Goal: Check status

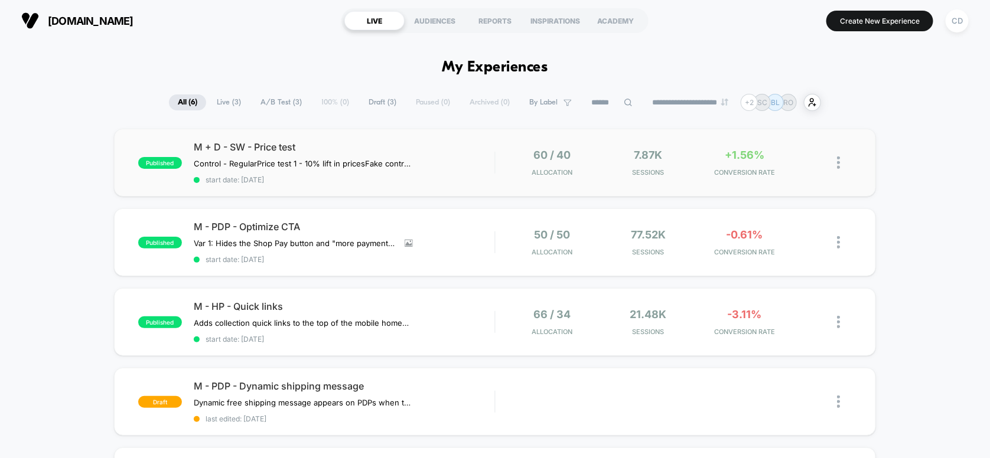
click at [371, 140] on div "published M + D - SW - Price test Control - Regular Price test 1 - 10% lift in …" at bounding box center [495, 163] width 762 height 68
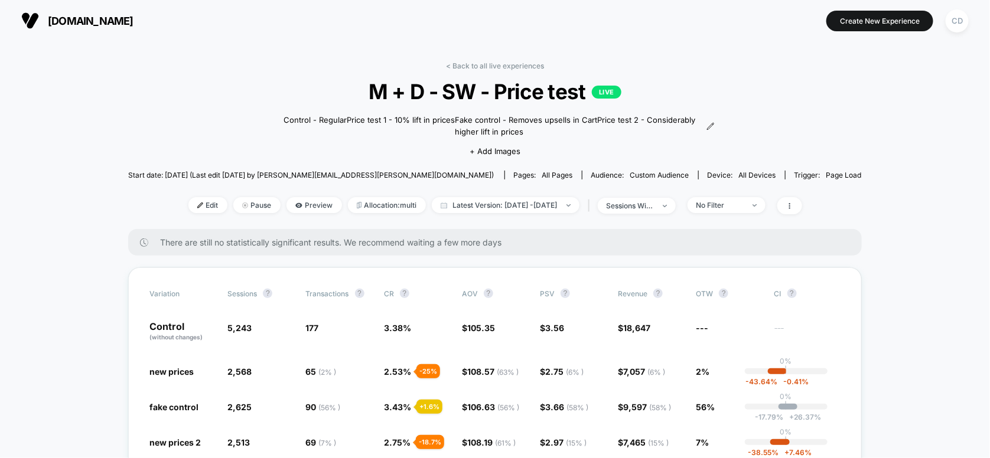
drag, startPoint x: 204, startPoint y: 96, endPoint x: 214, endPoint y: 95, distance: 9.5
click at [204, 96] on span "M + D - SW - Price test LIVE" at bounding box center [495, 91] width 660 height 25
click at [462, 201] on span "Latest Version: [DATE] - [DATE]" at bounding box center [506, 205] width 148 height 16
select select "*"
select select "****"
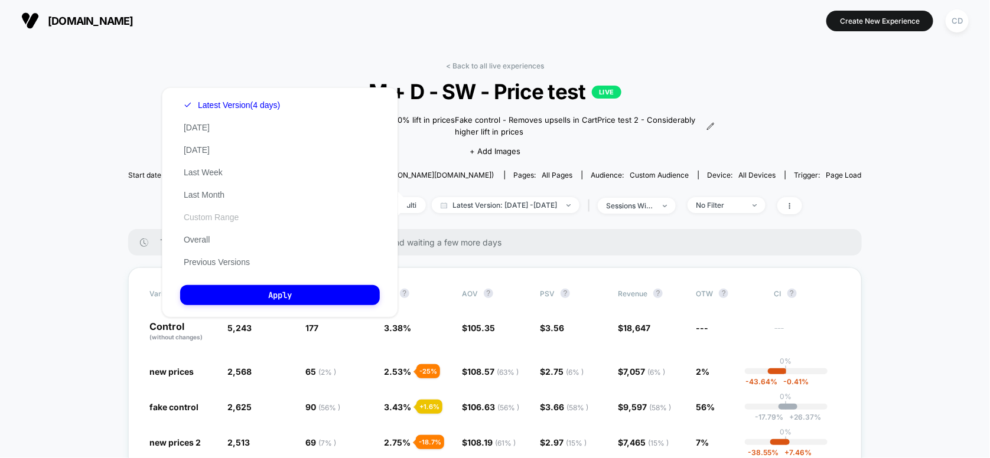
click at [208, 218] on button "Custom Range" at bounding box center [211, 217] width 62 height 11
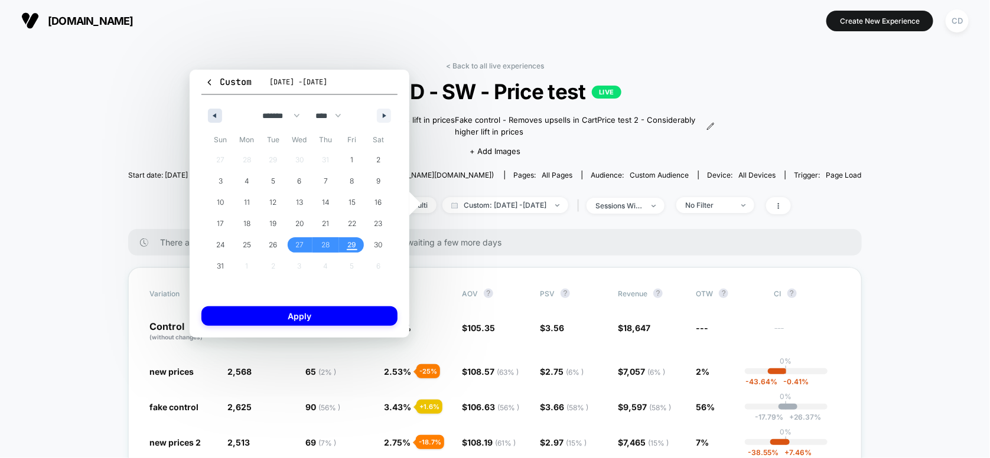
click at [211, 115] on icon "button" at bounding box center [213, 115] width 6 height 5
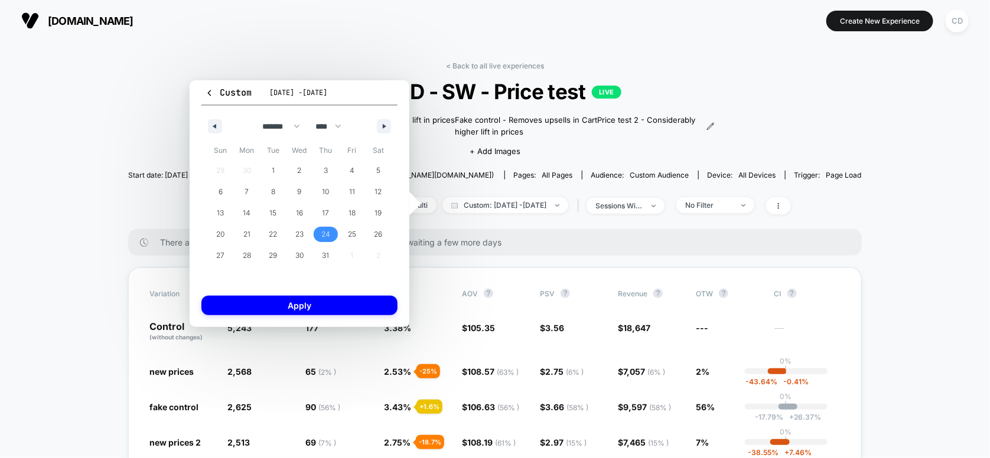
click at [321, 232] on span "24" at bounding box center [325, 234] width 9 height 21
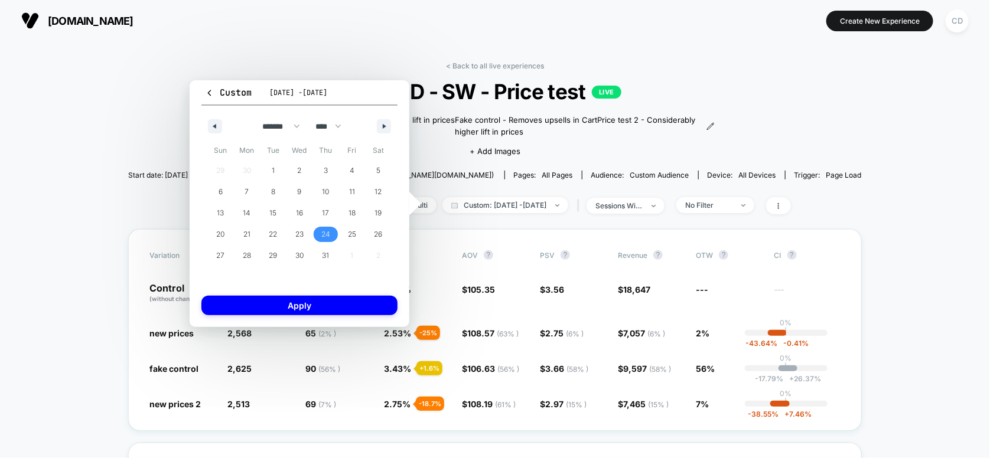
click at [384, 129] on button "button" at bounding box center [384, 126] width 14 height 14
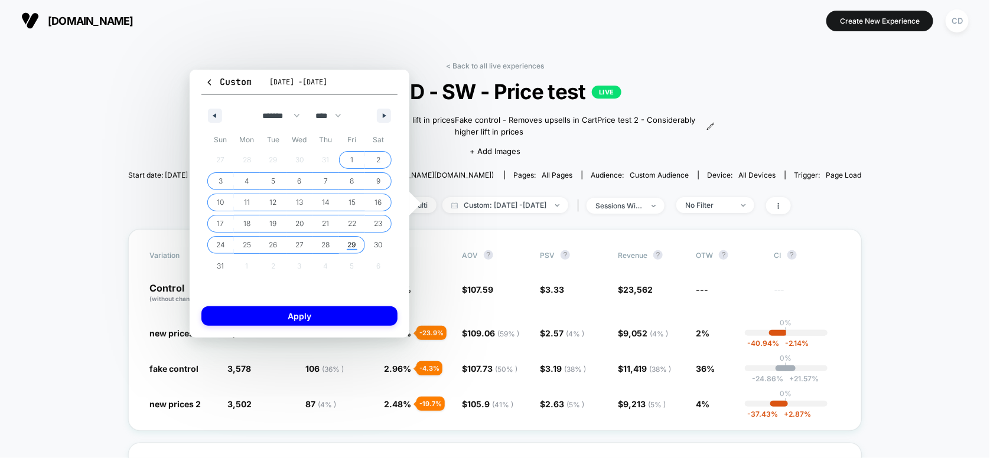
click at [350, 244] on span "29" at bounding box center [352, 244] width 9 height 21
select select "*"
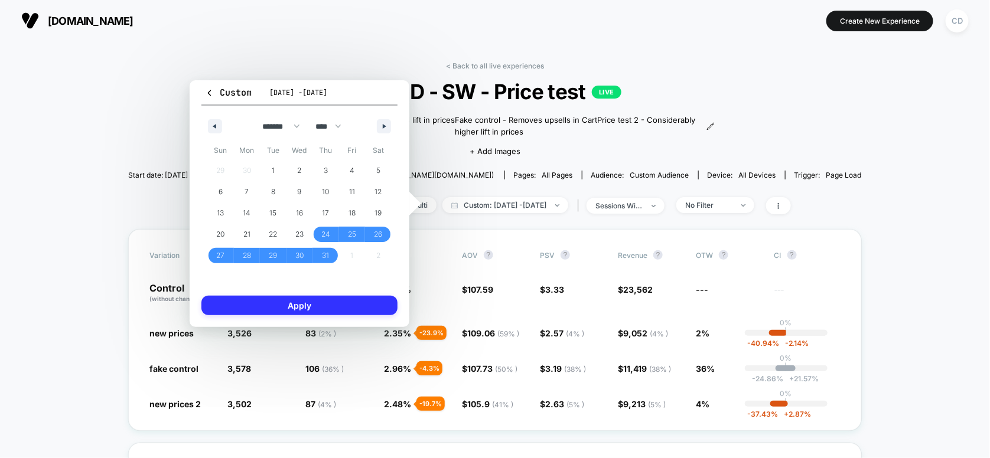
click at [340, 308] on button "Apply" at bounding box center [299, 305] width 196 height 19
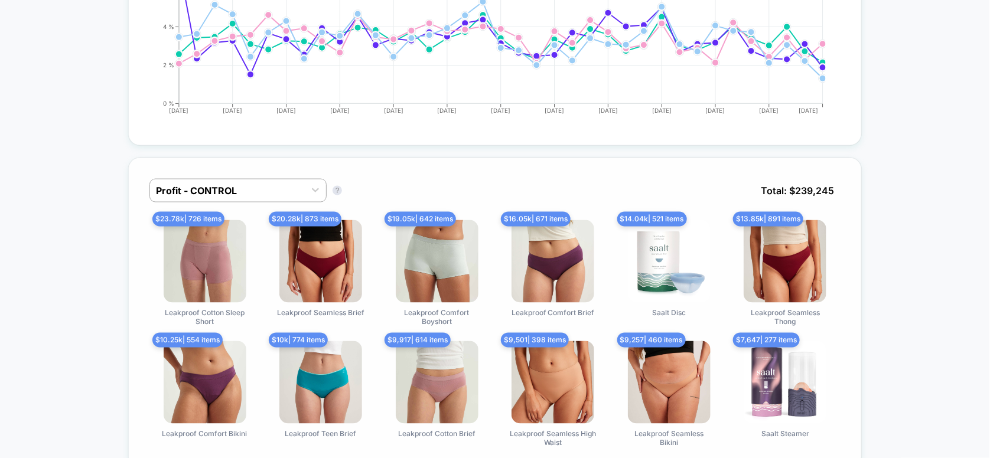
scroll to position [787, 0]
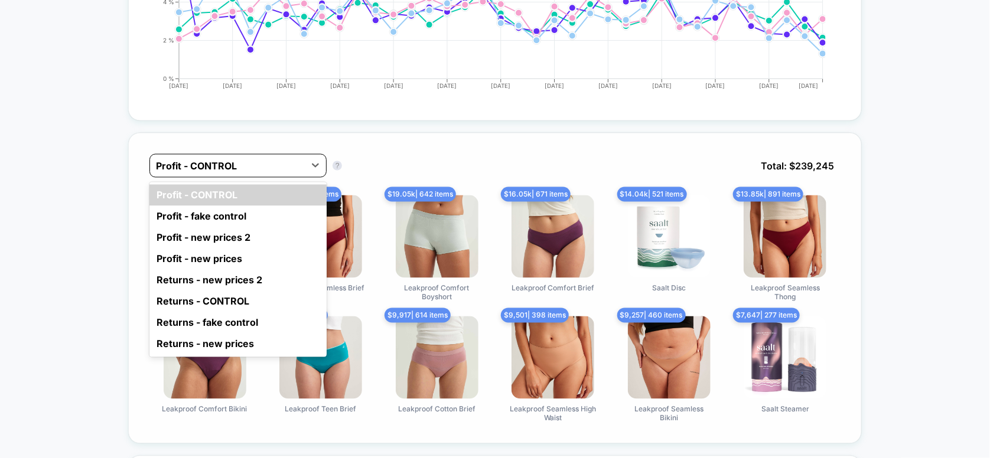
click at [274, 159] on div at bounding box center [227, 166] width 143 height 14
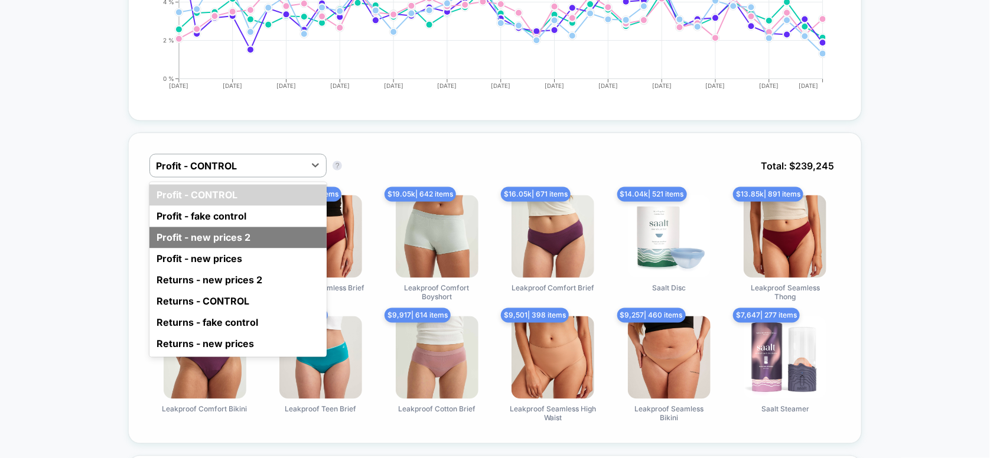
click at [213, 235] on div "Profit - new prices 2" at bounding box center [237, 237] width 177 height 21
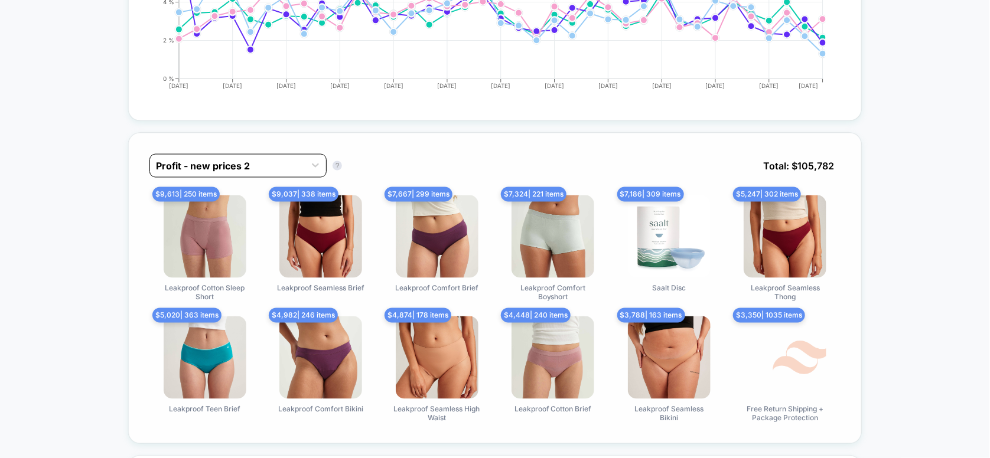
click at [278, 159] on div at bounding box center [227, 166] width 143 height 14
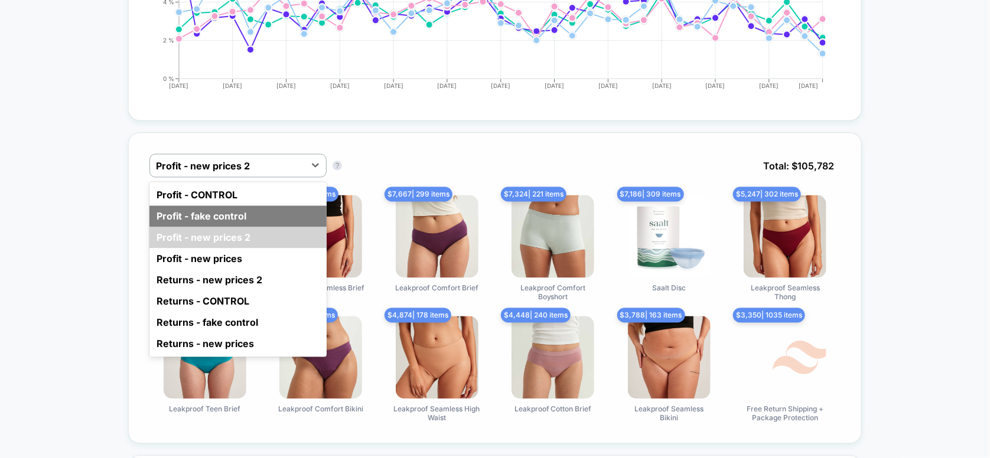
click at [223, 213] on div "Profit - fake control" at bounding box center [237, 216] width 177 height 21
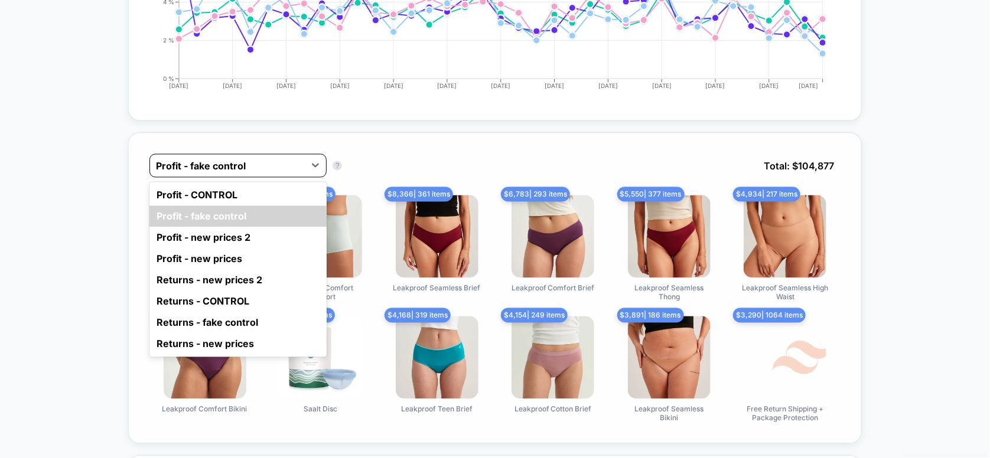
click at [273, 163] on div at bounding box center [227, 166] width 143 height 14
click at [237, 190] on div "Profit - CONTROL" at bounding box center [237, 195] width 177 height 21
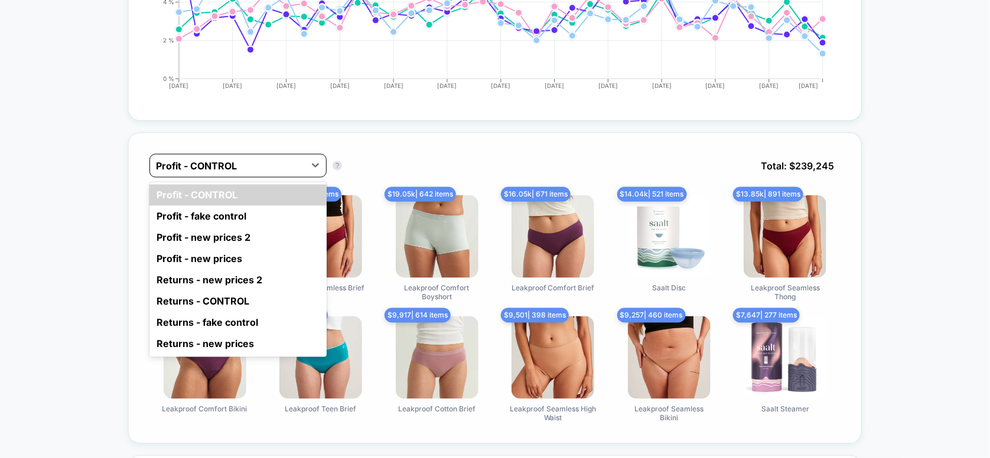
click at [253, 163] on div at bounding box center [227, 166] width 143 height 14
click at [257, 159] on div at bounding box center [227, 166] width 143 height 14
drag, startPoint x: 227, startPoint y: 214, endPoint x: 233, endPoint y: 209, distance: 7.9
click at [228, 214] on div "Profit - fake control" at bounding box center [237, 216] width 177 height 21
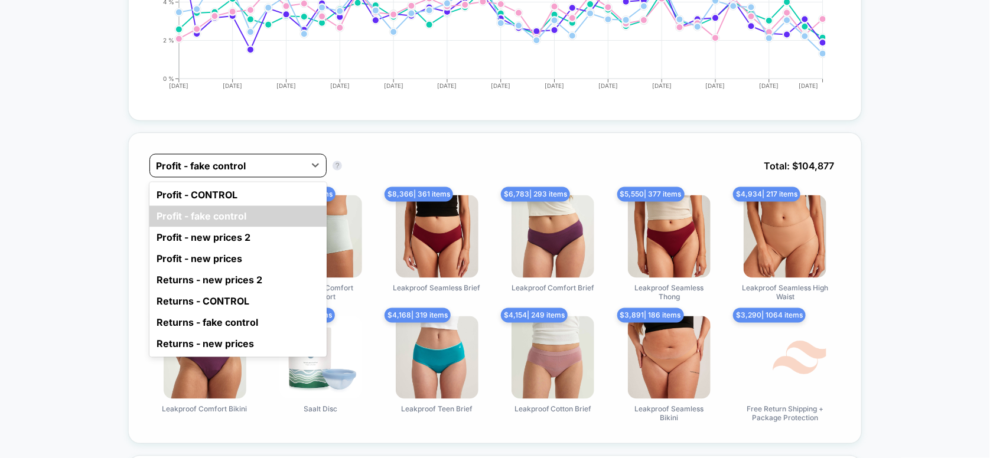
click at [256, 162] on div at bounding box center [227, 166] width 143 height 14
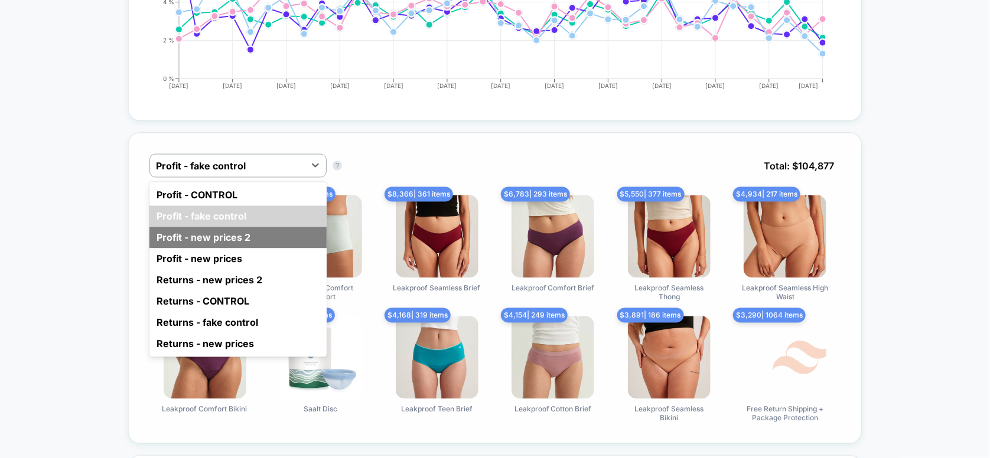
click at [230, 232] on div "Profit - new prices 2" at bounding box center [237, 237] width 177 height 21
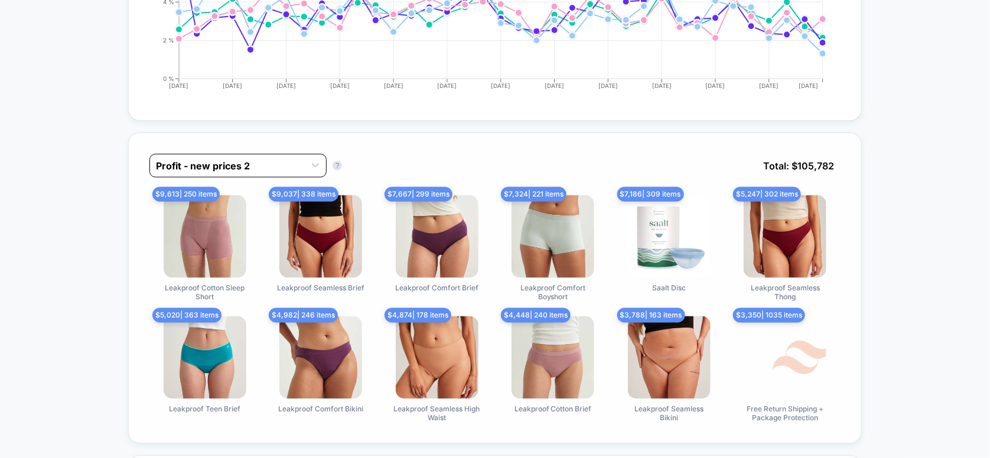
click at [274, 161] on div at bounding box center [227, 166] width 143 height 14
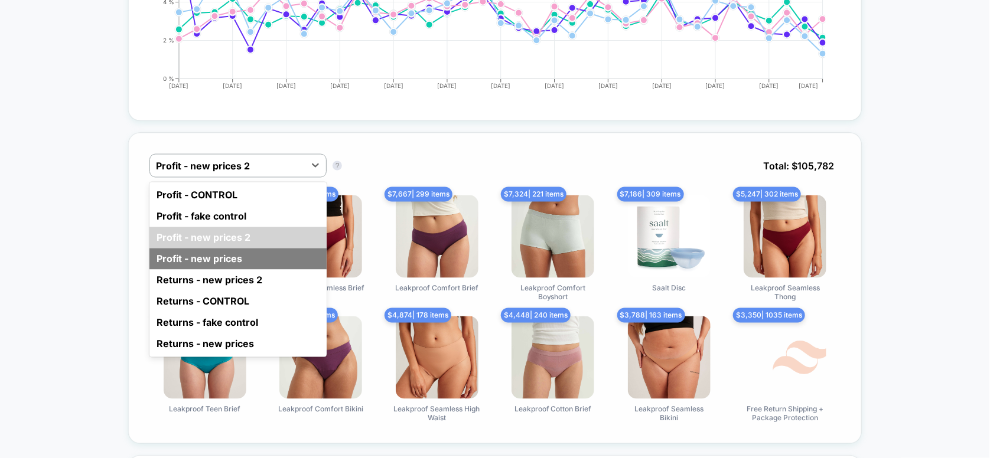
click at [236, 253] on div "Profit - new prices" at bounding box center [237, 259] width 177 height 21
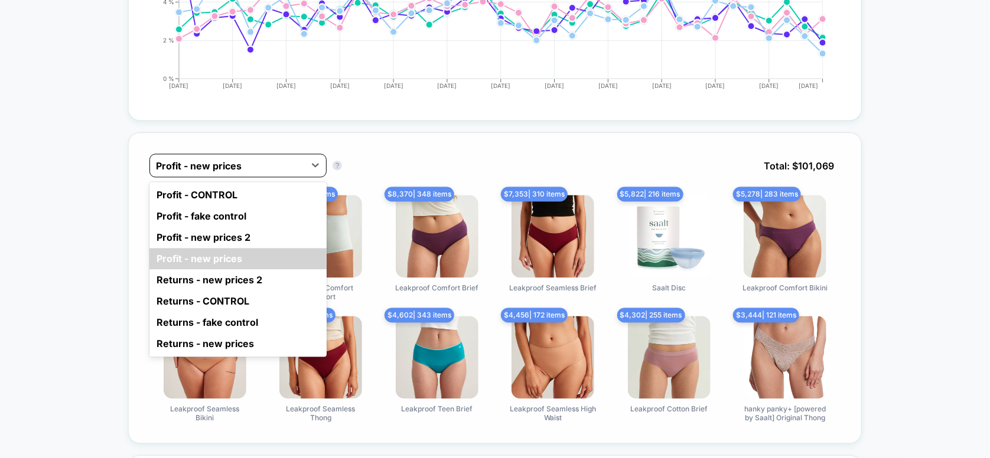
click at [261, 164] on div at bounding box center [227, 166] width 143 height 14
click at [234, 213] on div "Profit - fake control" at bounding box center [237, 216] width 177 height 21
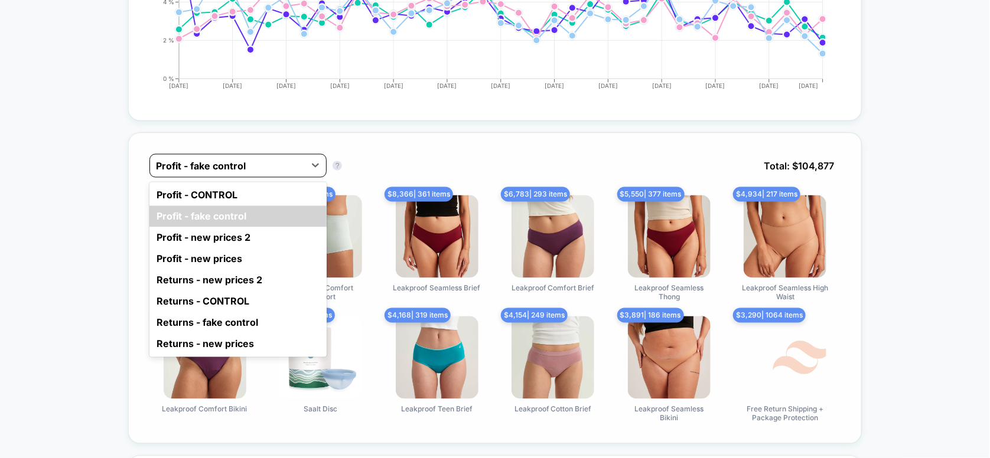
click at [269, 162] on div at bounding box center [227, 166] width 143 height 14
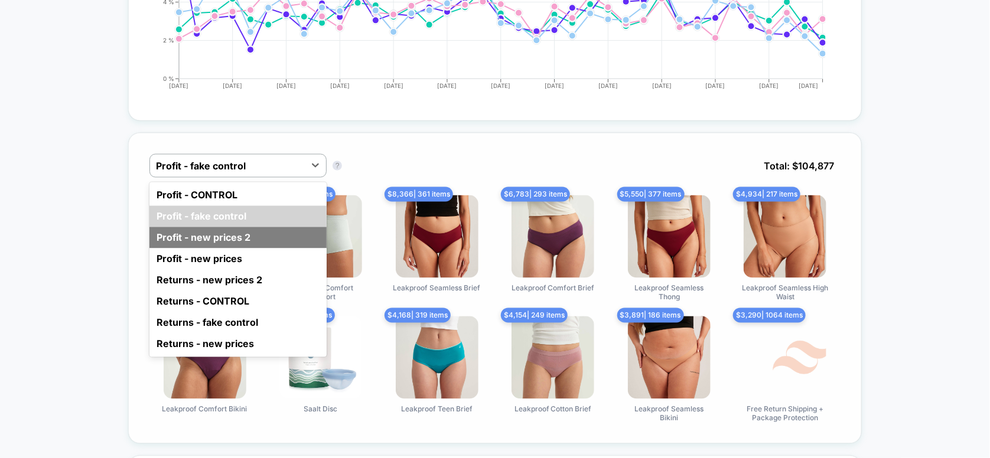
click at [211, 233] on div "Profit - new prices 2" at bounding box center [237, 237] width 177 height 21
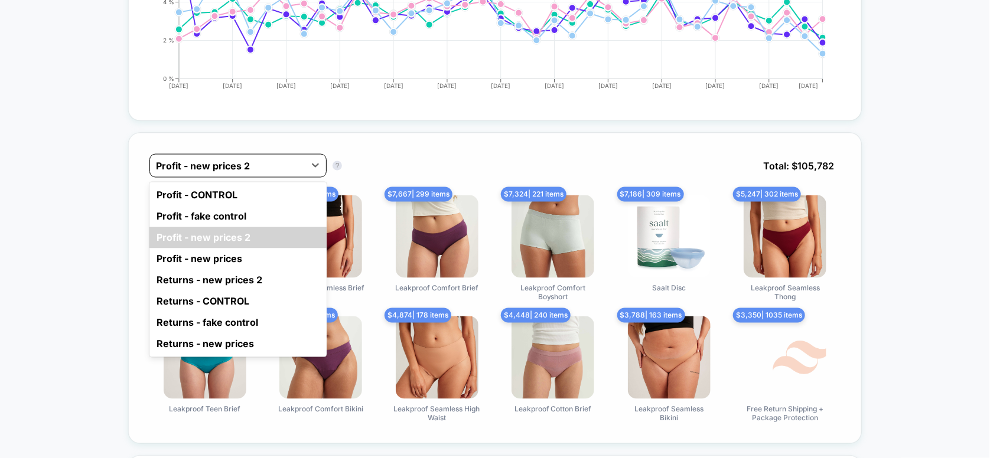
click at [255, 159] on div at bounding box center [227, 166] width 143 height 14
click at [223, 259] on div "Profit - new prices" at bounding box center [237, 259] width 177 height 21
